Goal: Task Accomplishment & Management: Manage account settings

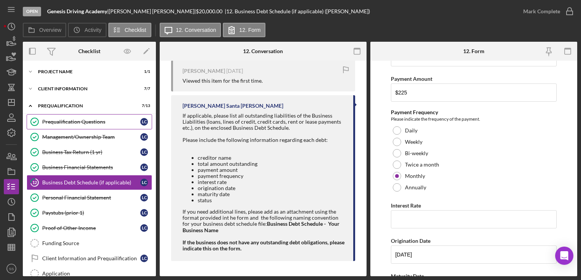
click at [68, 122] on div "Prequalification Questions" at bounding box center [91, 122] width 98 height 6
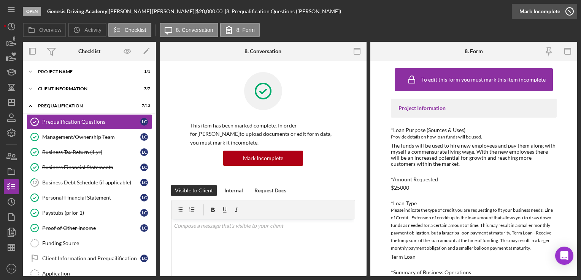
click at [556, 15] on div "Mark Incomplete" at bounding box center [539, 11] width 41 height 15
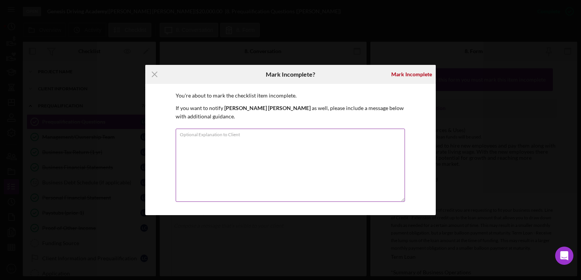
click at [337, 143] on textarea "Optional Explanation to Client" at bounding box center [290, 165] width 229 height 73
click at [422, 76] on div "Mark Incomplete" at bounding box center [411, 74] width 41 height 15
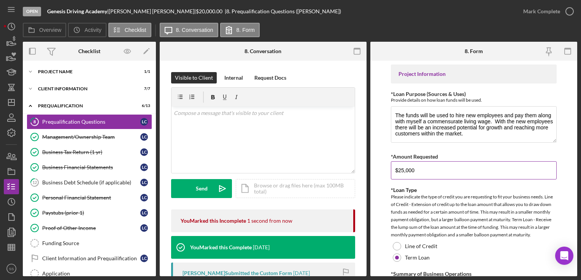
click at [422, 167] on input "$25,000" at bounding box center [473, 171] width 165 height 18
type input "$2"
type input "$18,000"
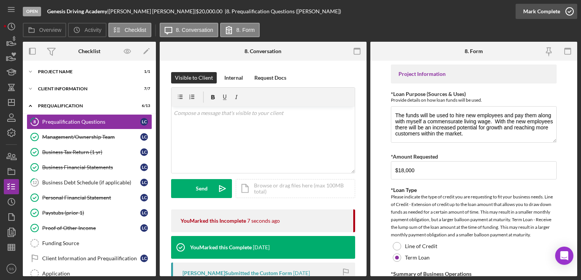
click at [556, 13] on div "Mark Complete" at bounding box center [541, 11] width 37 height 15
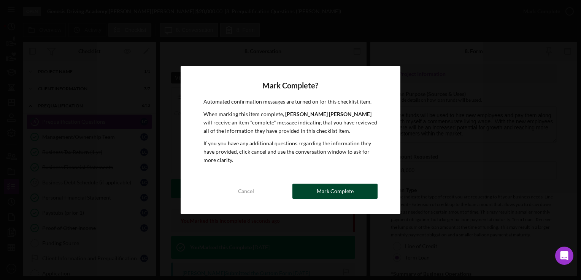
click at [340, 191] on div "Mark Complete" at bounding box center [335, 191] width 37 height 15
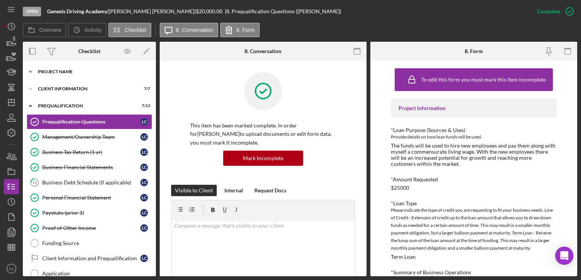
click at [75, 70] on div "Project Name" at bounding box center [92, 72] width 108 height 5
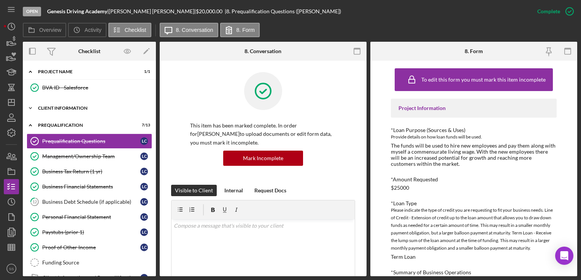
click at [72, 111] on div "Icon/Expander Client Information 7 / 7" at bounding box center [89, 108] width 133 height 15
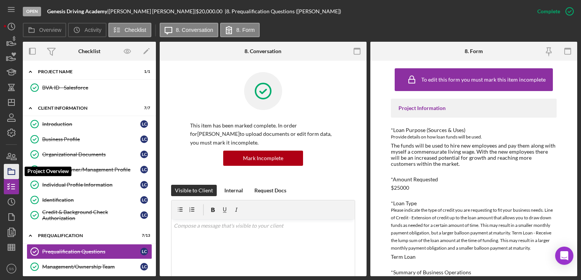
click at [10, 175] on icon "button" at bounding box center [11, 171] width 19 height 19
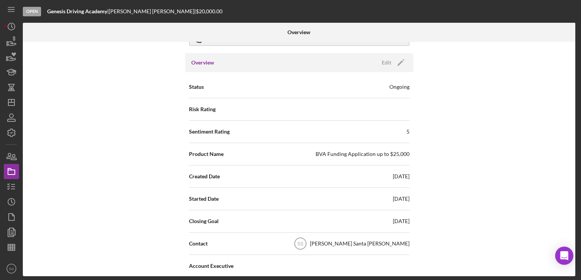
scroll to position [70, 0]
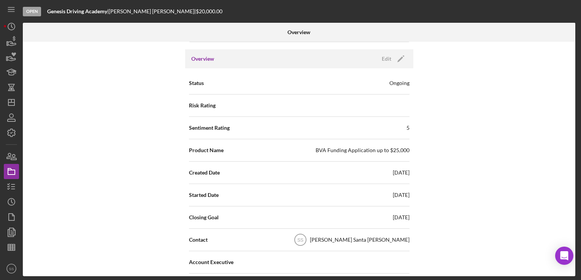
click at [387, 149] on div "BVA Funding Application up to $25,000" at bounding box center [362, 151] width 94 height 8
click at [15, 190] on icon "button" at bounding box center [11, 186] width 19 height 19
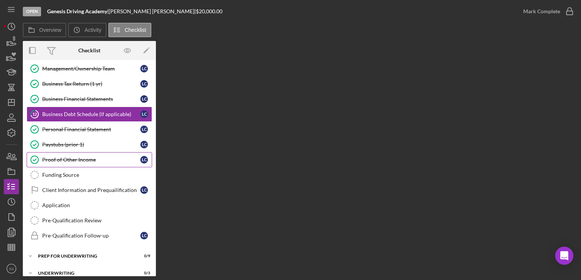
scroll to position [68, 0]
click at [79, 250] on div "Icon/Expander Prep for Underwriting 0 / 9" at bounding box center [89, 256] width 133 height 15
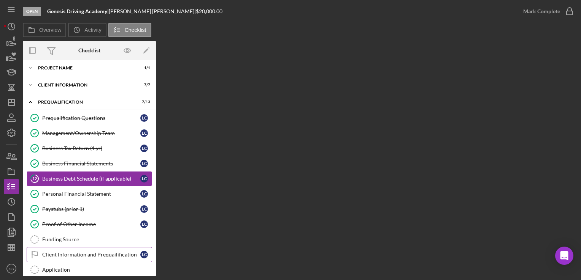
scroll to position [0, 0]
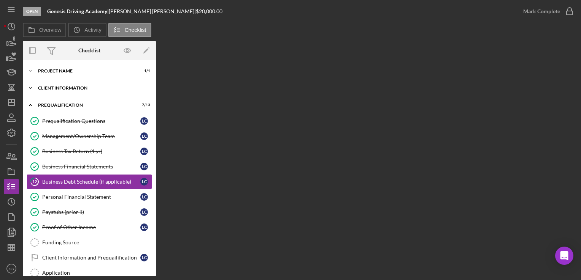
click at [72, 84] on div "Icon/Expander Client Information 7 / 7" at bounding box center [89, 88] width 133 height 15
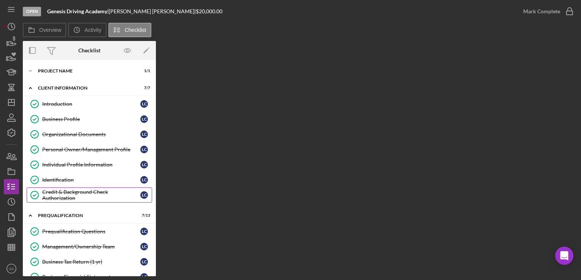
scroll to position [46, 0]
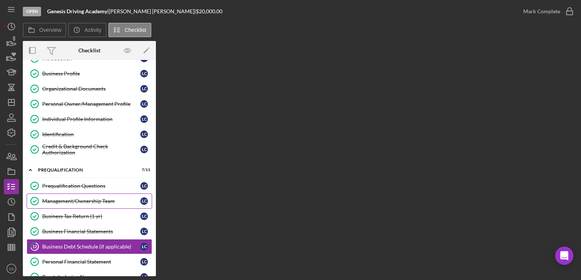
click at [82, 203] on link "Management/Ownership Team Management/Ownership Team L C" at bounding box center [89, 201] width 125 height 15
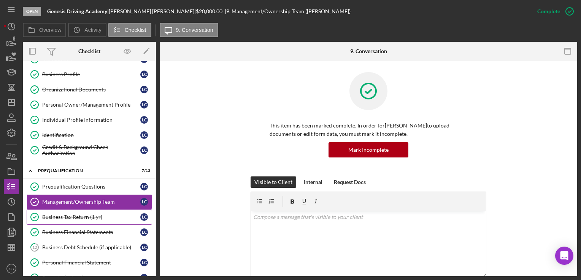
click at [81, 223] on link "Business Tax Return (1 yr) Business Tax Return (1 yr) L C" at bounding box center [89, 217] width 125 height 15
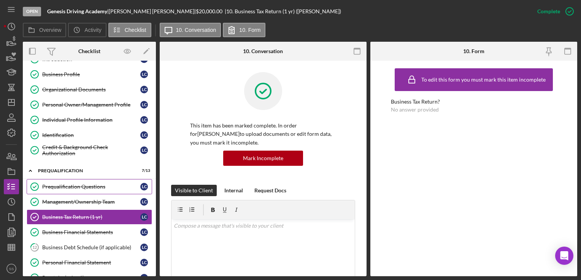
click at [79, 184] on div "Prequalification Questions" at bounding box center [91, 187] width 98 height 6
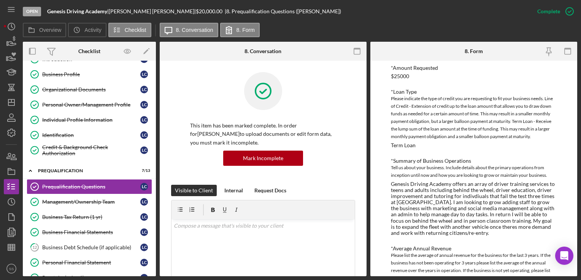
scroll to position [114, 0]
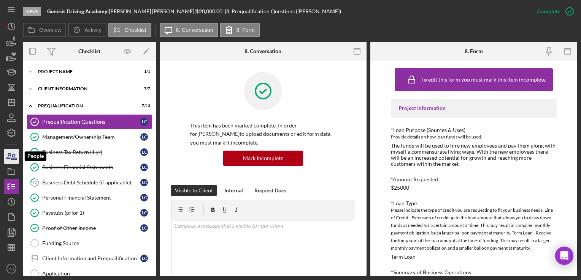
click at [15, 160] on icon "button" at bounding box center [11, 156] width 19 height 19
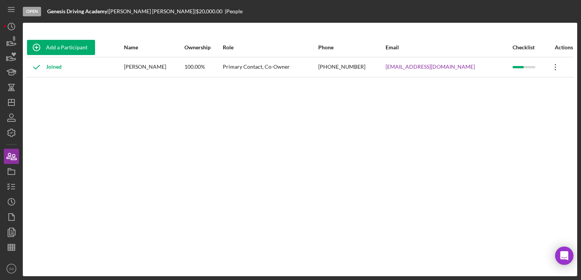
click at [550, 62] on icon "Icon/Overflow" at bounding box center [555, 67] width 19 height 19
click at [508, 89] on div "Icon/Edit Edit" at bounding box center [518, 87] width 84 height 16
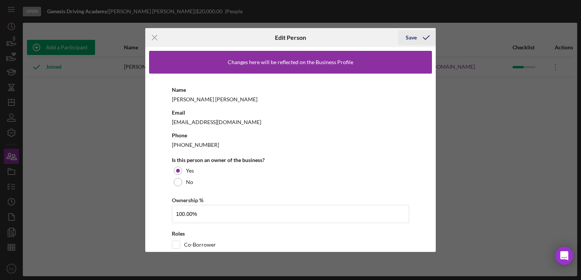
click at [419, 37] on icon "button" at bounding box center [426, 37] width 19 height 19
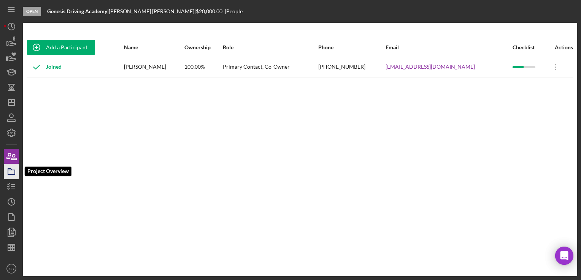
click at [13, 173] on icon "button" at bounding box center [11, 171] width 19 height 19
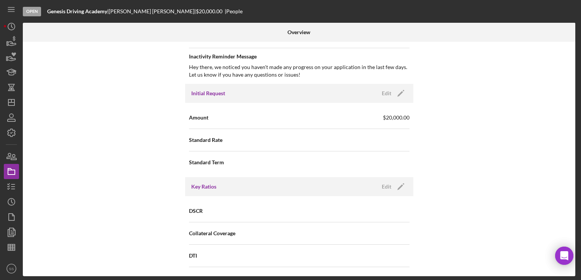
scroll to position [404, 0]
click at [402, 89] on icon "button" at bounding box center [403, 90] width 2 height 2
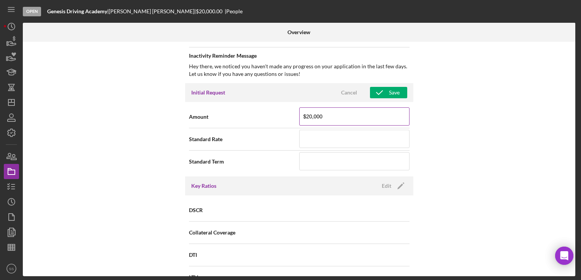
click at [352, 112] on input "$20,000" at bounding box center [354, 117] width 110 height 18
type input "$2"
type input "$18,000"
click at [383, 92] on icon "button" at bounding box center [379, 92] width 19 height 19
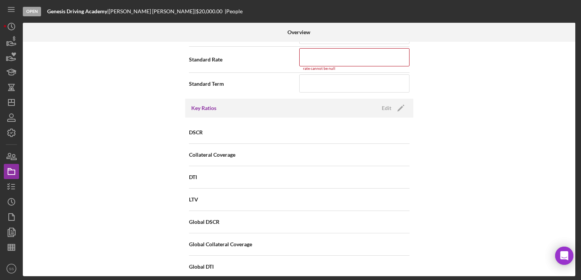
scroll to position [491, 0]
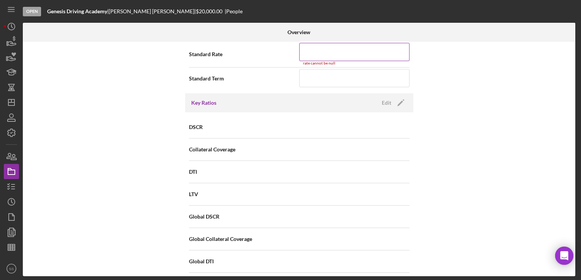
click at [331, 57] on input at bounding box center [354, 52] width 110 height 18
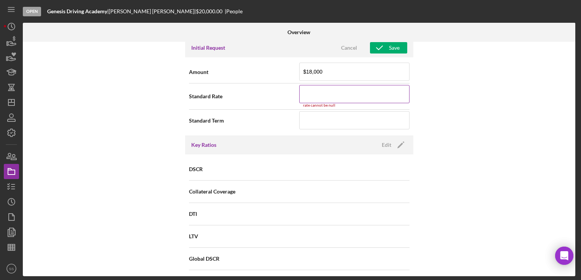
scroll to position [447, 0]
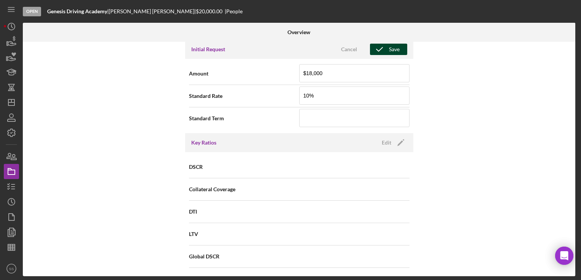
type input "10.000%"
click at [380, 48] on icon "button" at bounding box center [379, 49] width 19 height 19
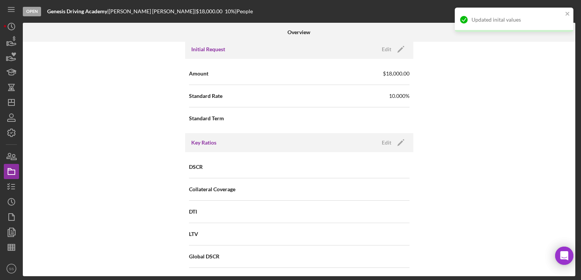
scroll to position [451, 0]
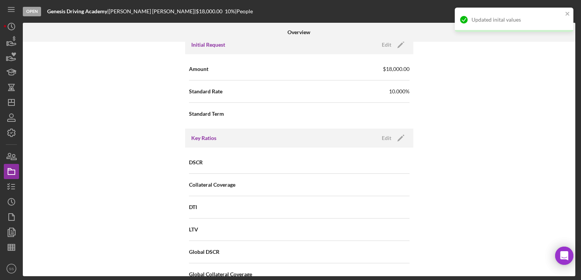
click at [397, 89] on span "10.000%" at bounding box center [399, 92] width 21 height 8
click at [393, 46] on icon "Icon/Edit" at bounding box center [400, 44] width 19 height 19
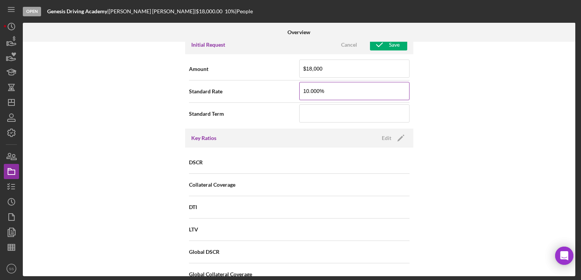
click at [322, 89] on input "10.000%" at bounding box center [354, 91] width 110 height 18
type input "1%"
type input "0.000%"
click at [375, 47] on icon "button" at bounding box center [379, 44] width 19 height 19
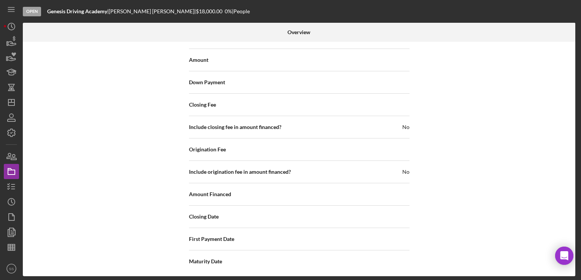
scroll to position [899, 0]
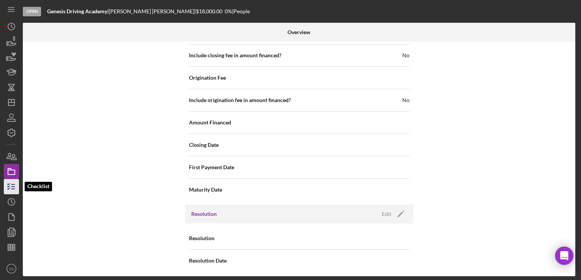
click at [11, 190] on icon "button" at bounding box center [11, 186] width 19 height 19
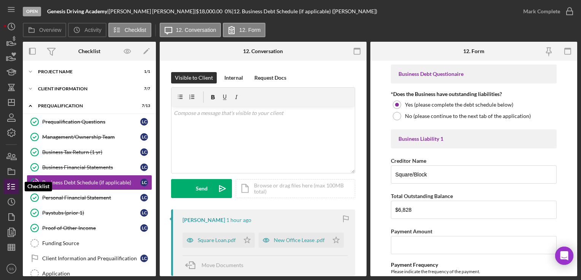
scroll to position [13, 0]
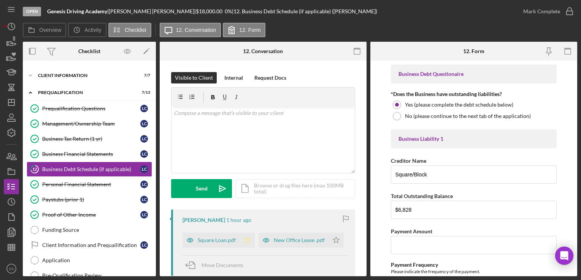
click at [244, 239] on icon "Icon/Star" at bounding box center [246, 240] width 15 height 15
click at [328, 248] on icon "Icon/Star" at bounding box center [335, 240] width 15 height 15
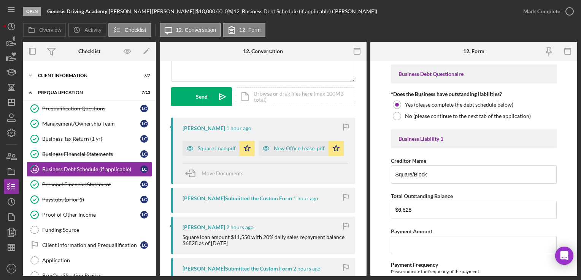
scroll to position [92, 0]
click at [67, 138] on div "Business Tax Return (1 yr)" at bounding box center [91, 139] width 98 height 6
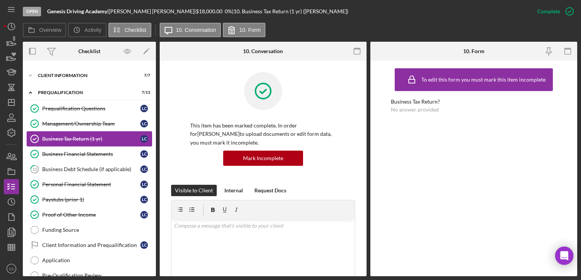
click at [66, 145] on link "Business Tax Return (1 yr) Business Tax Return (1 yr) L C" at bounding box center [89, 138] width 125 height 15
click at [78, 151] on div "Business Financial Statements" at bounding box center [91, 154] width 98 height 6
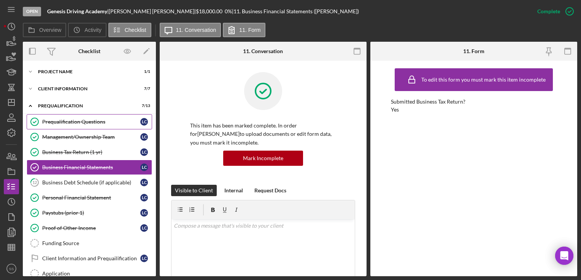
click at [59, 124] on div "Prequalification Questions" at bounding box center [91, 122] width 98 height 6
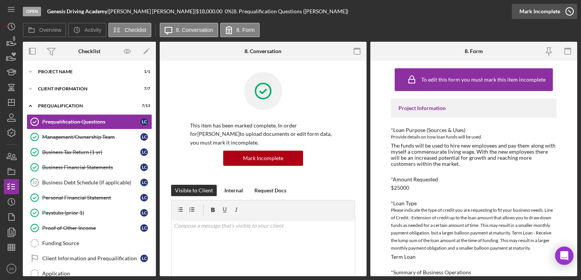
click at [564, 7] on icon "button" at bounding box center [569, 11] width 19 height 19
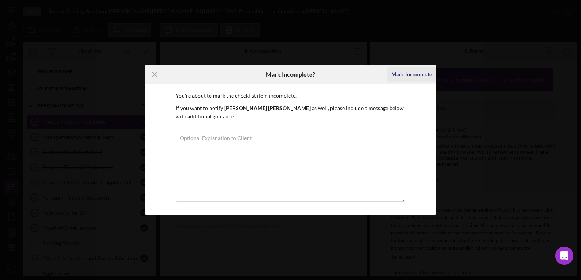
click at [412, 72] on div "Mark Incomplete" at bounding box center [411, 74] width 41 height 15
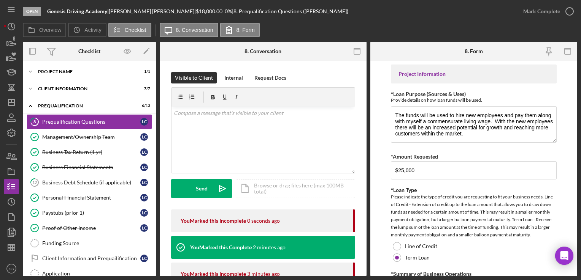
scroll to position [17, 0]
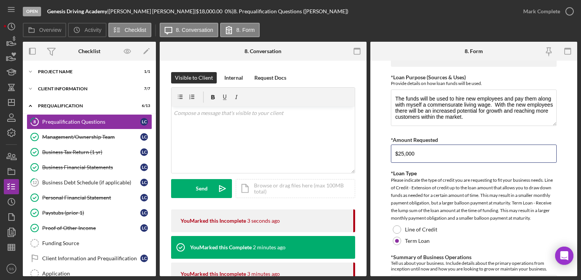
drag, startPoint x: 435, startPoint y: 150, endPoint x: 383, endPoint y: 150, distance: 52.4
click at [383, 150] on form "Project Information *Loan Purpose (Sources & Uses) Provide details on how loan …" at bounding box center [473, 169] width 207 height 216
type input "$18,000"
click at [417, 206] on div "Please indicate the type of credit you are requesting to fit your business need…" at bounding box center [473, 200] width 165 height 46
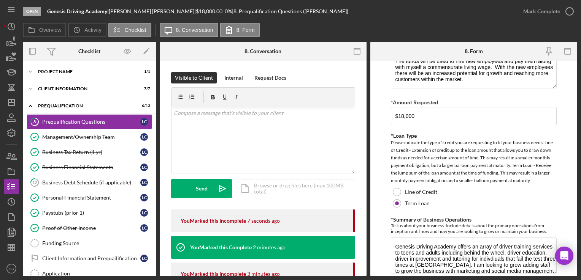
scroll to position [55, 0]
click at [423, 229] on div "Tell us about your business. Include details about the primary operations from …" at bounding box center [473, 228] width 165 height 11
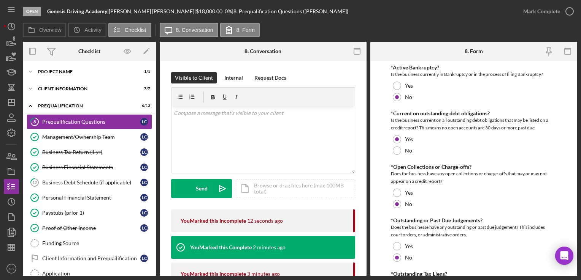
scroll to position [558, 0]
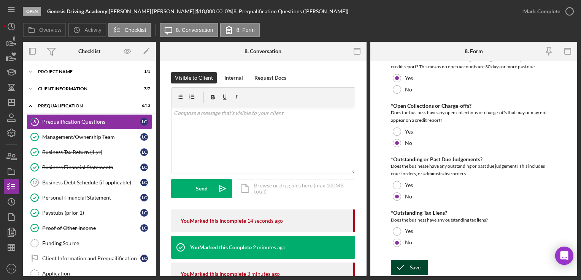
click at [413, 264] on div "Save" at bounding box center [415, 267] width 11 height 15
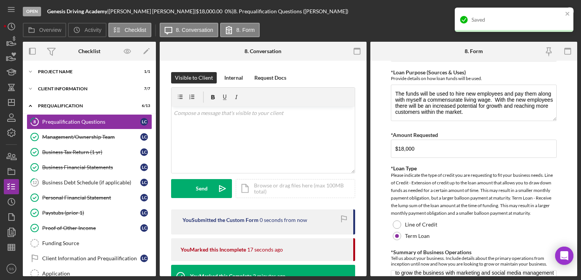
scroll to position [0, 0]
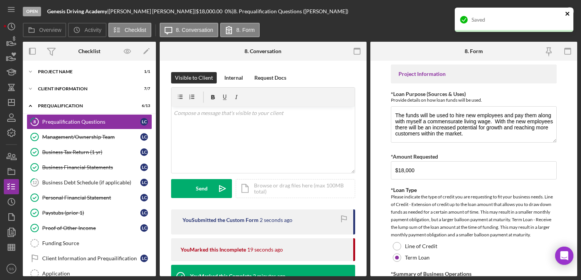
click at [567, 14] on icon "close" at bounding box center [567, 14] width 4 height 4
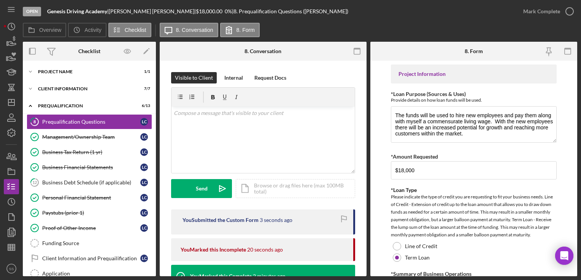
click at [567, 14] on div "Saved" at bounding box center [514, 22] width 122 height 33
click at [0, 0] on icon "button" at bounding box center [0, 0] width 0 height 0
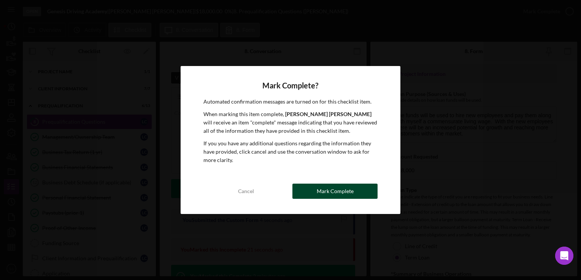
click at [350, 185] on div "Mark Complete" at bounding box center [335, 191] width 37 height 15
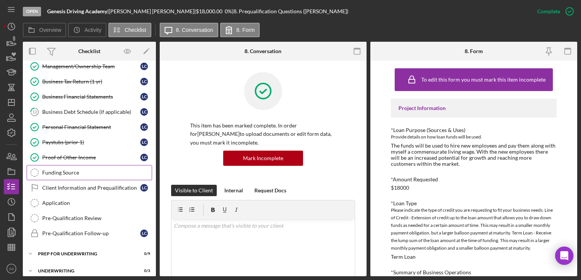
scroll to position [71, 0]
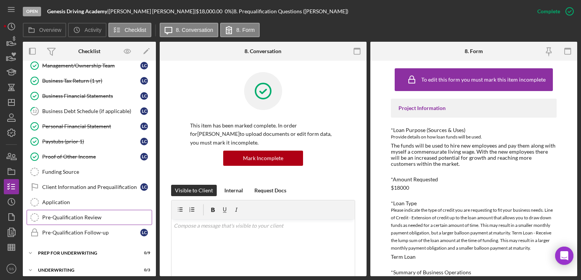
click at [79, 210] on link "Pre-Qualification Review Pre-Qualification Review" at bounding box center [89, 217] width 125 height 15
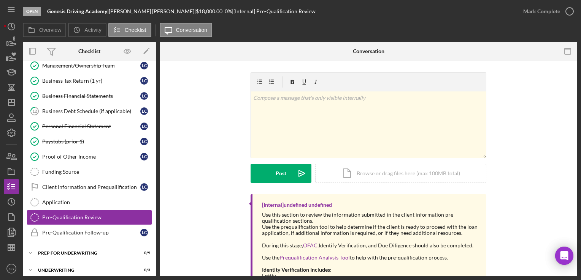
scroll to position [12, 0]
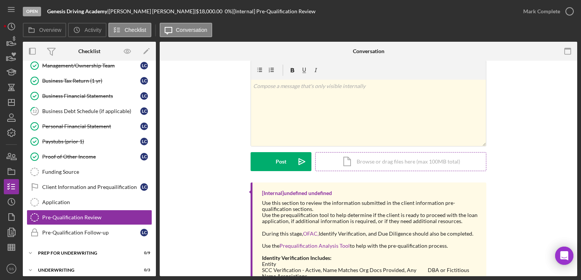
click at [386, 161] on div "Icon/Document Browse or drag files here (max 100MB total) Tap to choose files o…" at bounding box center [400, 161] width 171 height 19
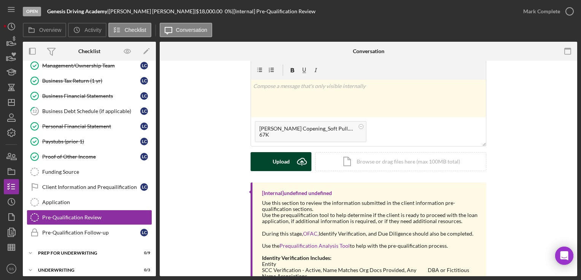
click at [273, 163] on div "Upload" at bounding box center [280, 161] width 17 height 19
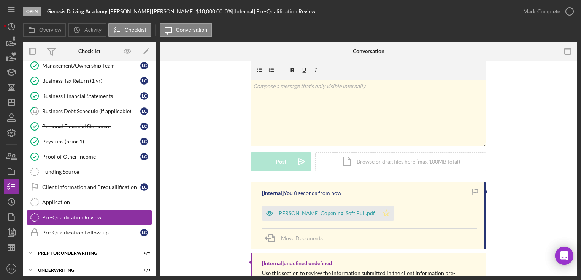
click at [383, 212] on polygon "button" at bounding box center [386, 213] width 6 height 6
click at [9, 100] on icon "Icon/Dashboard" at bounding box center [11, 102] width 19 height 19
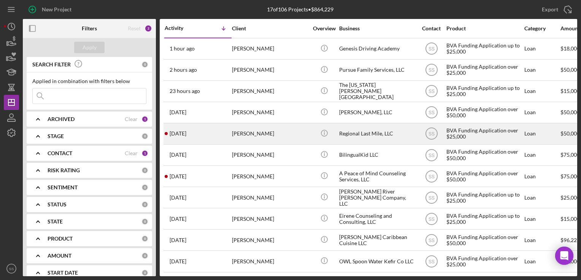
click at [274, 130] on div "Robert Harrison" at bounding box center [270, 134] width 76 height 20
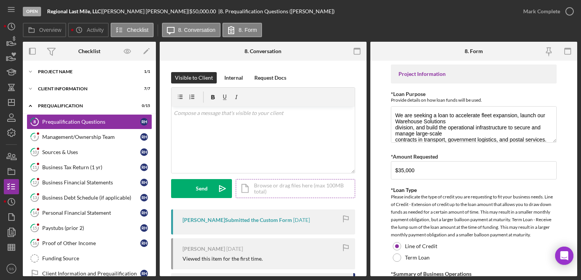
click at [266, 190] on div "Icon/Document Browse or drag files here (max 100MB total) Tap to choose files o…" at bounding box center [295, 188] width 119 height 19
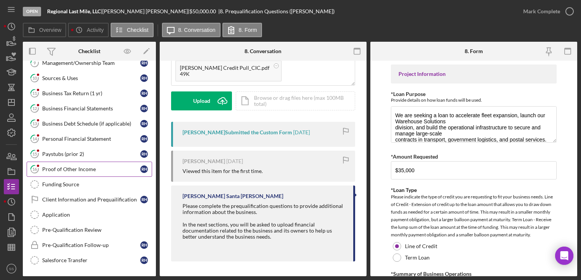
scroll to position [76, 0]
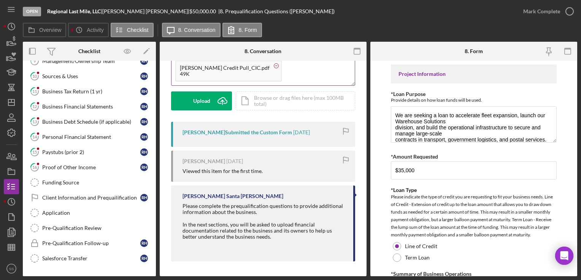
click at [279, 64] on circle at bounding box center [276, 65] width 5 height 5
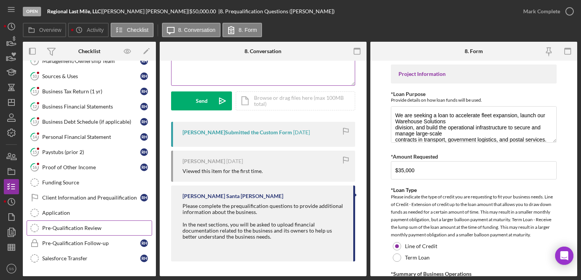
click at [64, 229] on div "Pre-Qualification Review" at bounding box center [96, 228] width 109 height 6
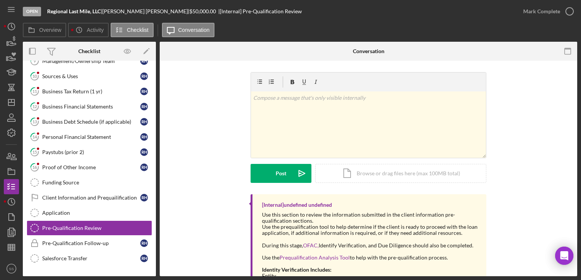
click at [341, 184] on div "v Color teal Color pink Remove color Add row above Add row below Add column bef…" at bounding box center [368, 133] width 236 height 122
click at [340, 173] on div "Icon/Document Browse or drag files here (max 100MB total) Tap to choose files o…" at bounding box center [400, 173] width 171 height 19
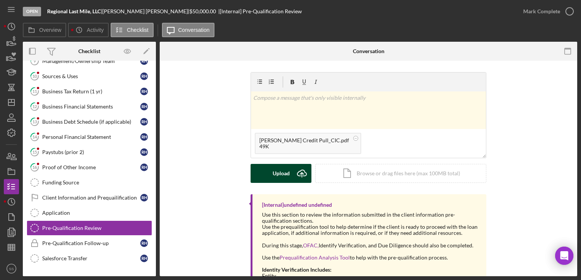
click at [272, 177] on div "Upload" at bounding box center [280, 173] width 17 height 19
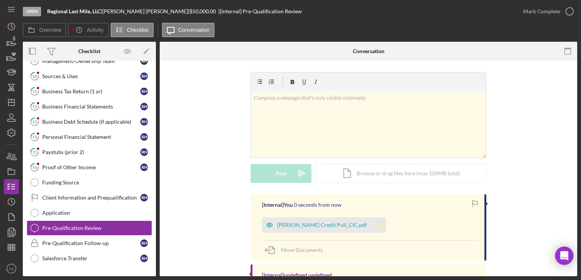
click at [382, 226] on polygon "button" at bounding box center [378, 225] width 6 height 6
click at [8, 98] on icon "Icon/Dashboard" at bounding box center [11, 102] width 19 height 19
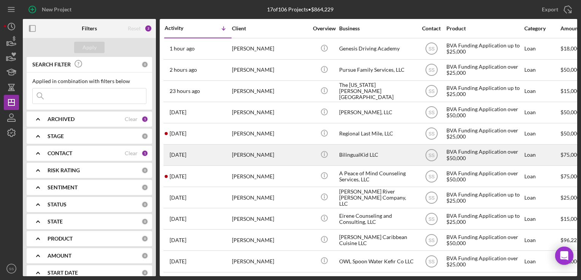
click at [269, 148] on div "Claudia Robles" at bounding box center [270, 155] width 76 height 20
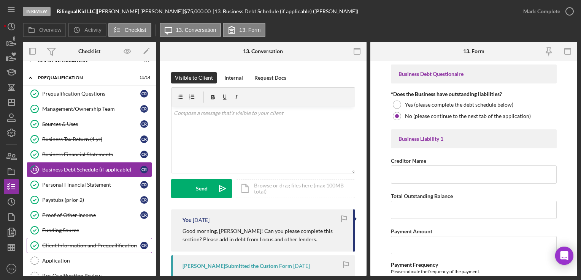
scroll to position [111, 0]
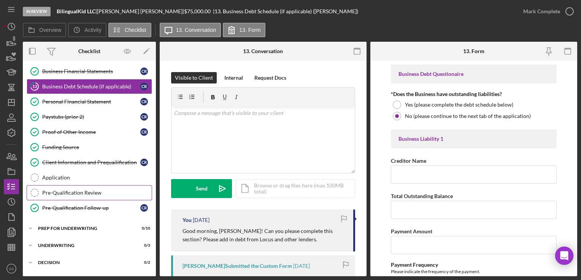
click at [73, 190] on div "Pre-Qualification Review" at bounding box center [96, 193] width 109 height 6
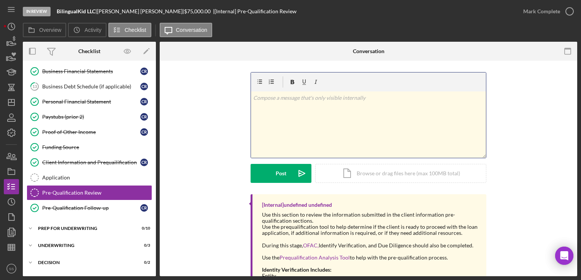
click at [324, 125] on div "v Color teal Color pink Remove color Add row above Add row below Add column bef…" at bounding box center [368, 125] width 235 height 67
click at [348, 169] on div "Icon/Document Browse or drag files here (max 100MB total) Tap to choose files o…" at bounding box center [400, 173] width 171 height 19
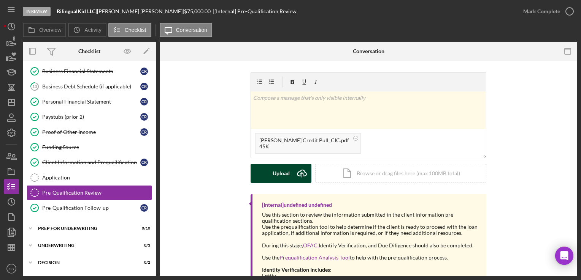
click at [284, 173] on div "Upload" at bounding box center [280, 173] width 17 height 19
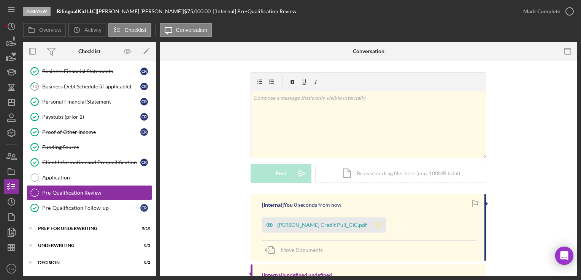
click at [381, 226] on polygon "button" at bounding box center [378, 225] width 6 height 6
click at [324, 224] on div "Claudia Robles_Soft Credit Pull_CIC.pdf" at bounding box center [322, 225] width 90 height 6
